Goal: Task Accomplishment & Management: Manage account settings

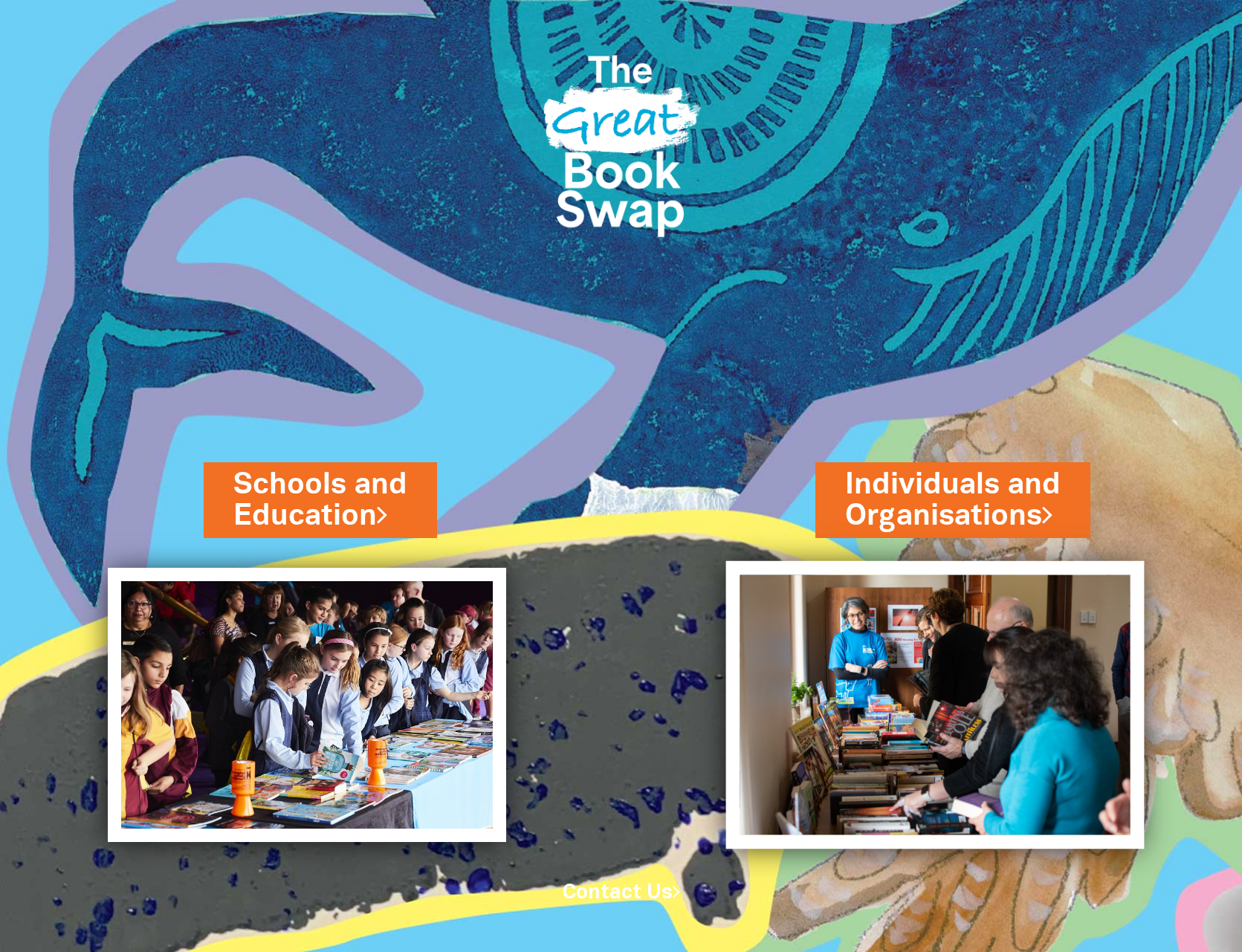
click at [955, 630] on img at bounding box center [934, 705] width 418 height 289
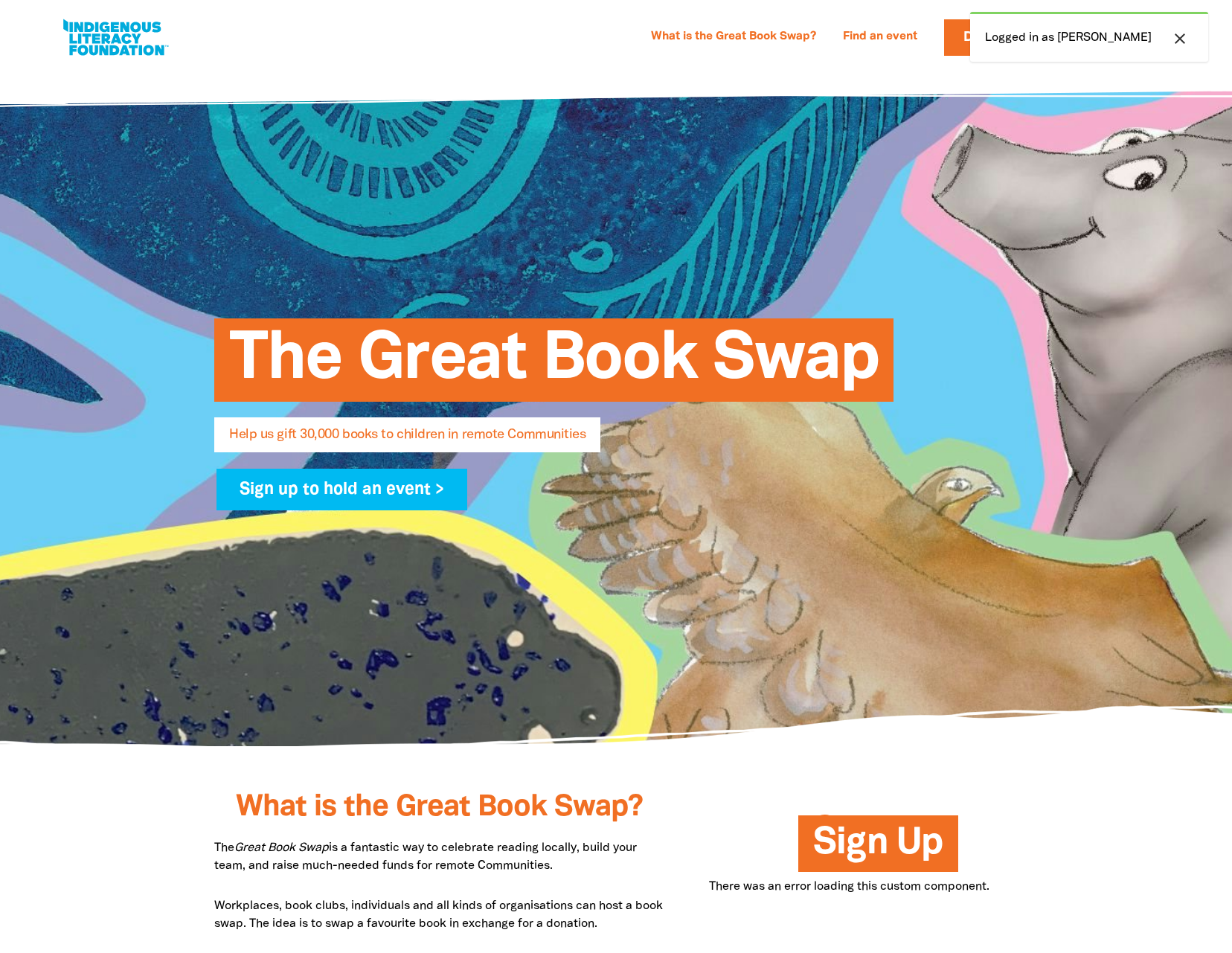
click at [1040, 39] on div "close Logged in as [PERSON_NAME]" at bounding box center [1089, 37] width 238 height 50
click at [1175, 40] on icon "close" at bounding box center [1180, 38] width 18 height 18
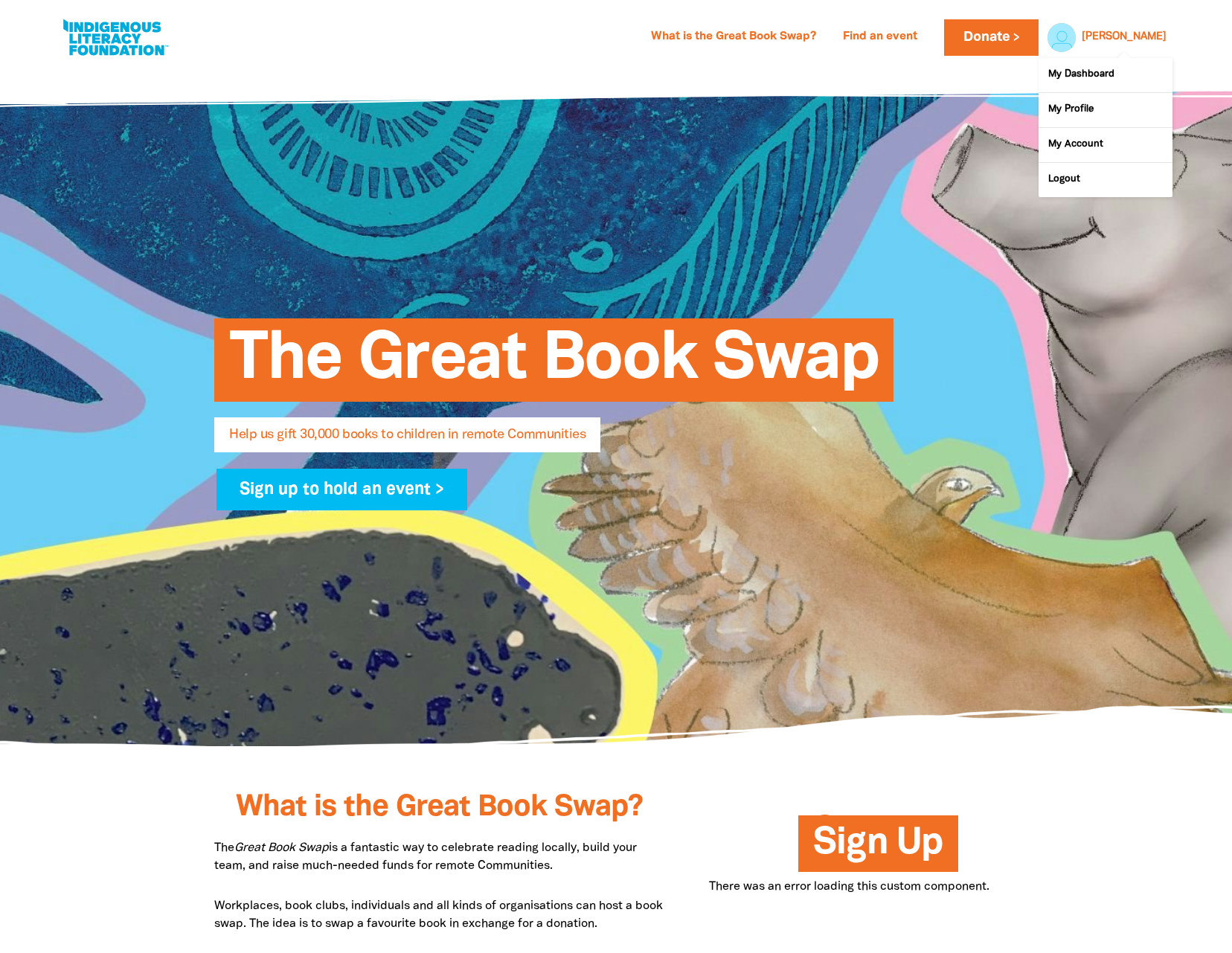
click at [1148, 36] on link "Corinne" at bounding box center [1124, 37] width 84 height 11
click at [1090, 108] on link "My Profile" at bounding box center [1105, 109] width 134 height 34
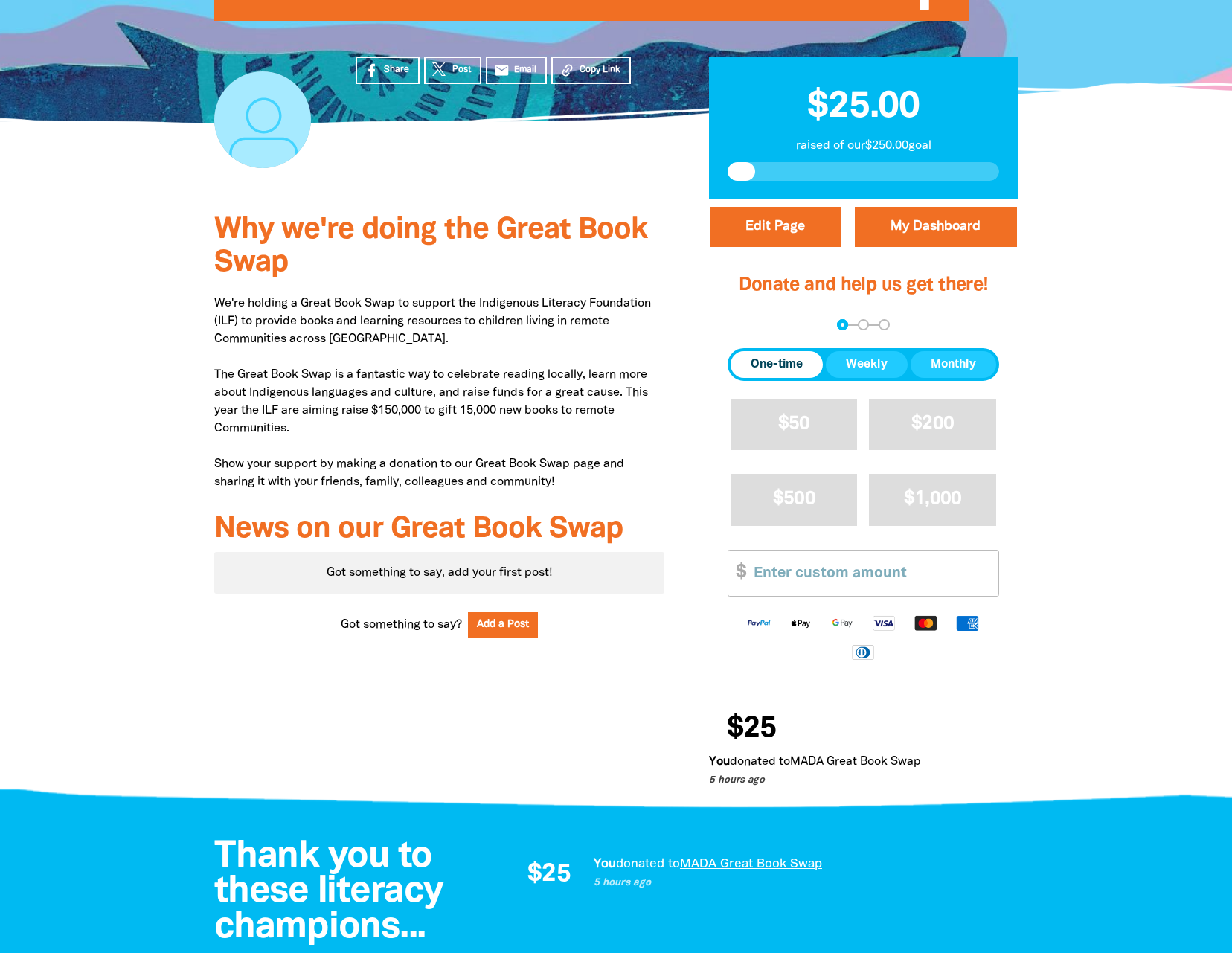
scroll to position [253, 0]
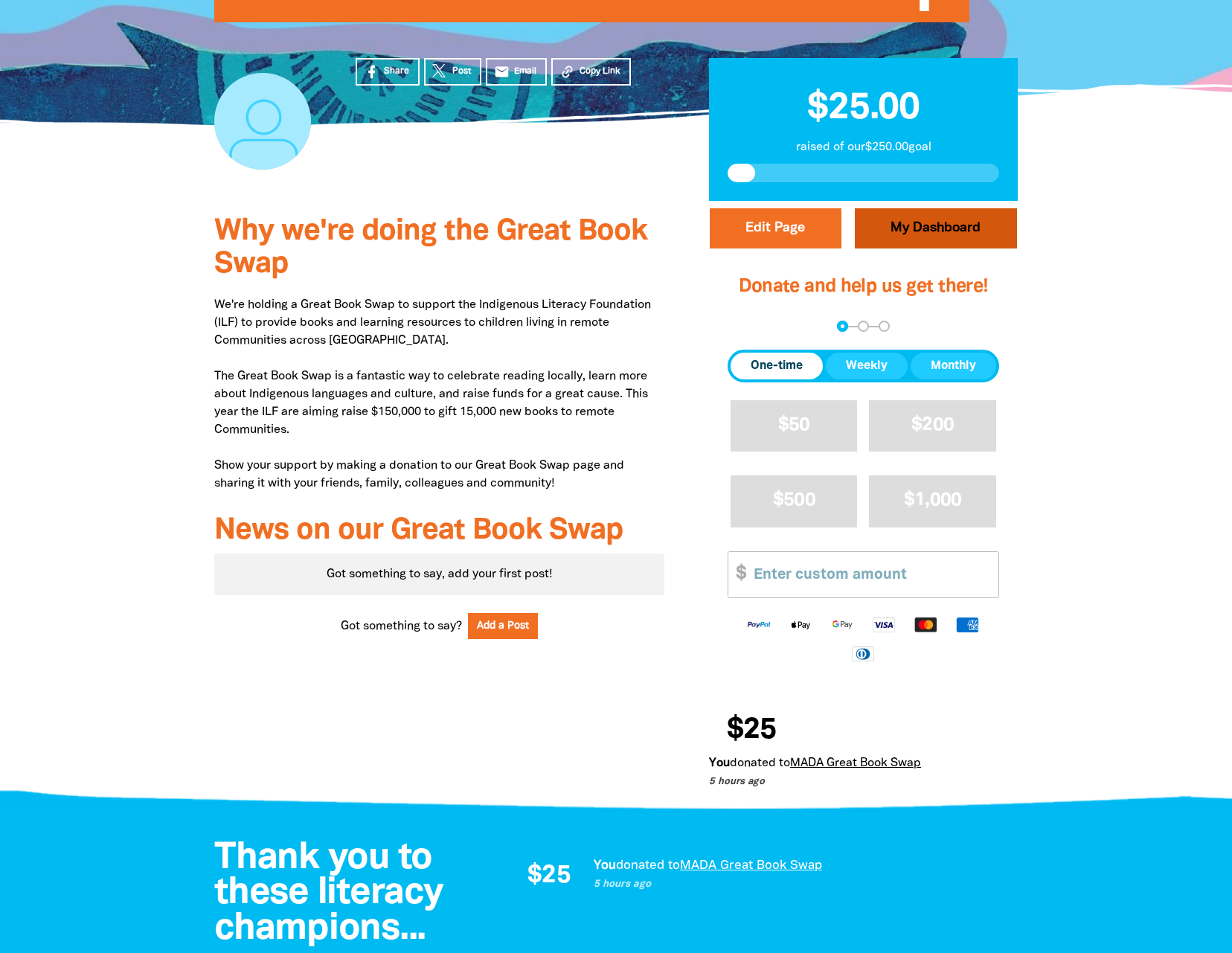
click at [915, 224] on link "My Dashboard" at bounding box center [936, 228] width 162 height 40
